Goal: Transaction & Acquisition: Purchase product/service

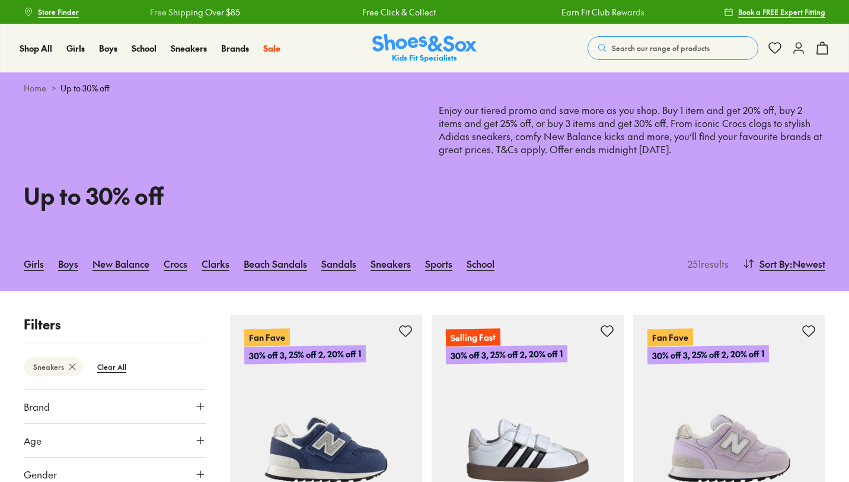
click at [38, 266] on link "Girls" at bounding box center [34, 263] width 20 height 26
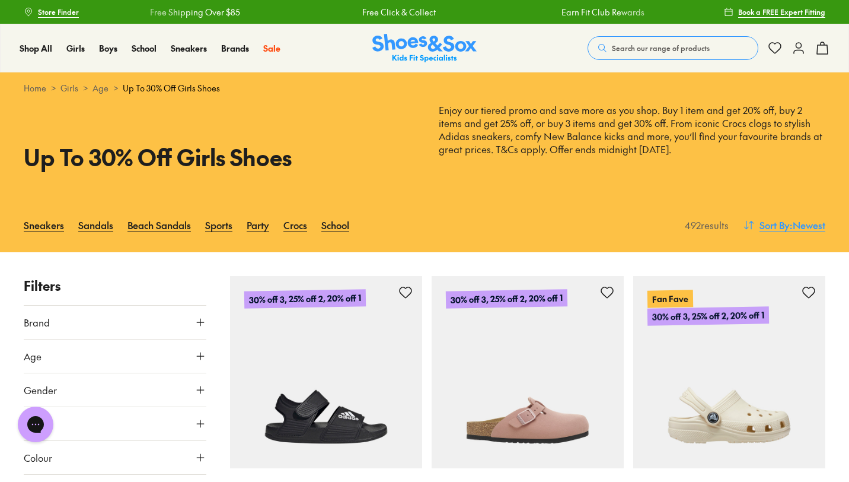
click at [795, 227] on span ": Newest" at bounding box center [808, 225] width 36 height 14
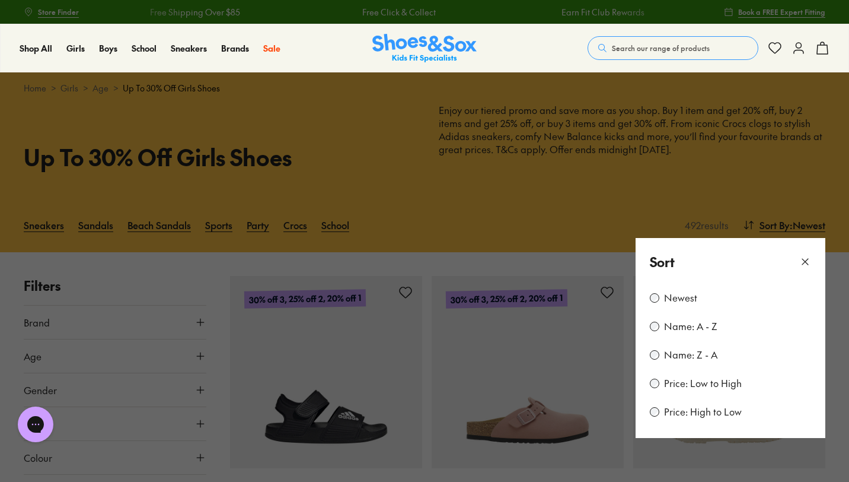
click at [746, 385] on div "Price: Low to High" at bounding box center [730, 383] width 161 height 14
click at [719, 382] on label "Price: Low to High" at bounding box center [703, 383] width 78 height 13
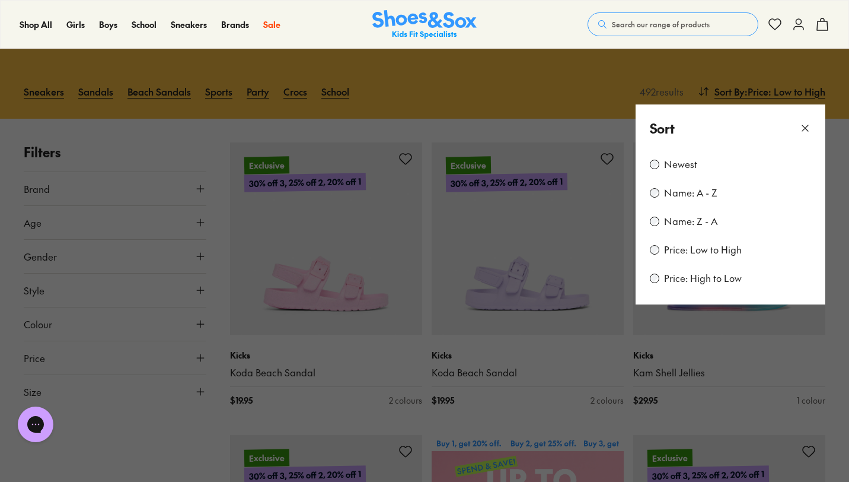
click at [807, 129] on use at bounding box center [805, 128] width 6 height 6
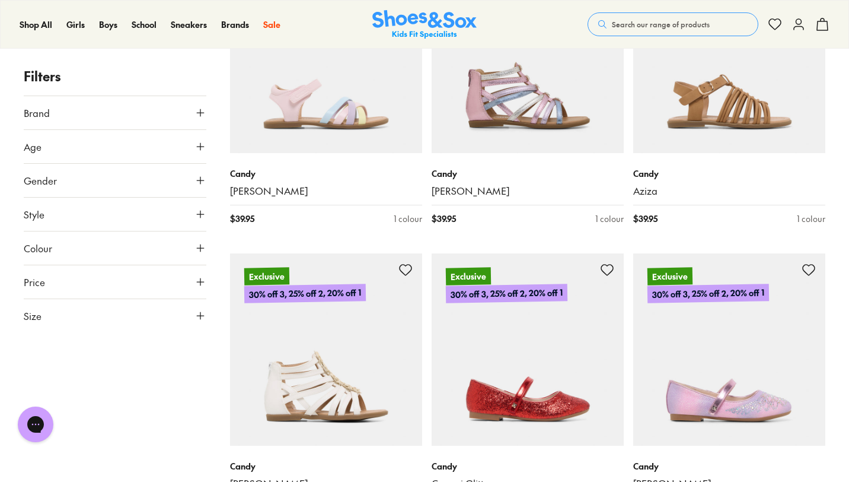
scroll to position [2071, 0]
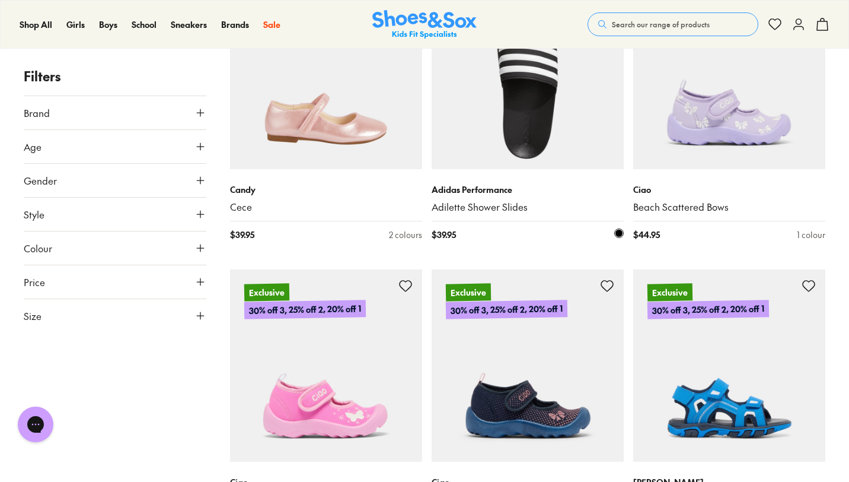
scroll to position [3524, 0]
